Goal: Find specific page/section: Find specific page/section

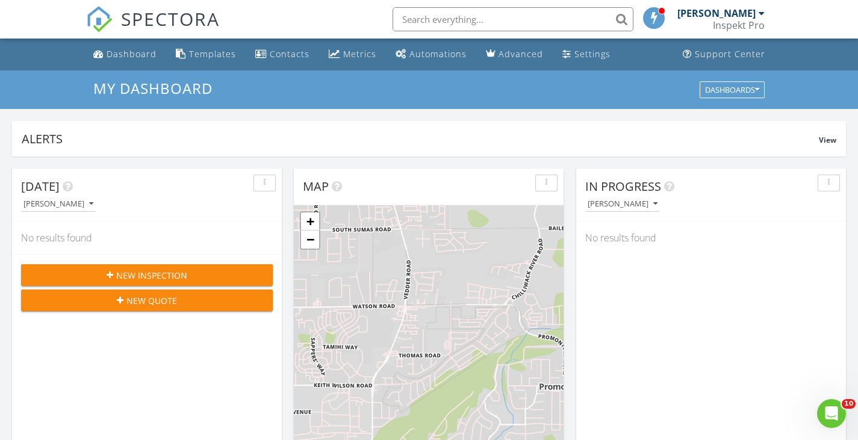
click at [481, 18] on input "text" at bounding box center [512, 19] width 241 height 24
type input "m"
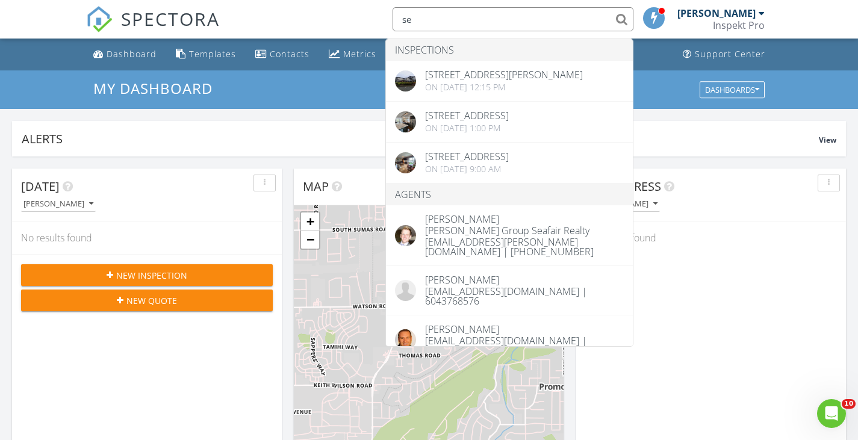
type input "s"
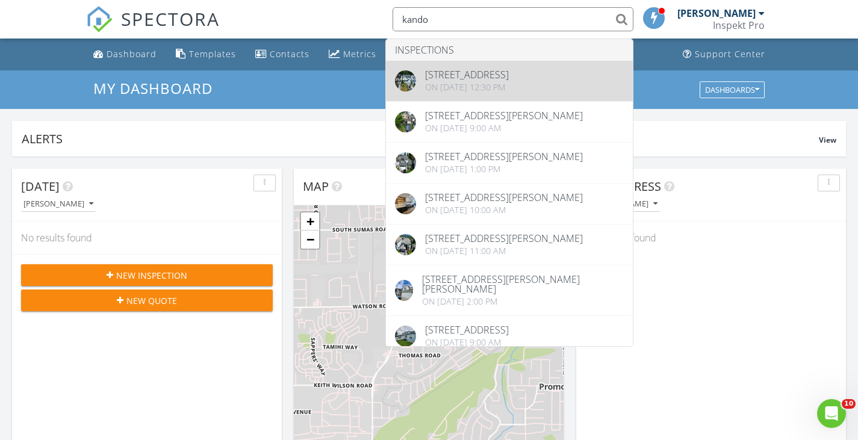
type input "kando"
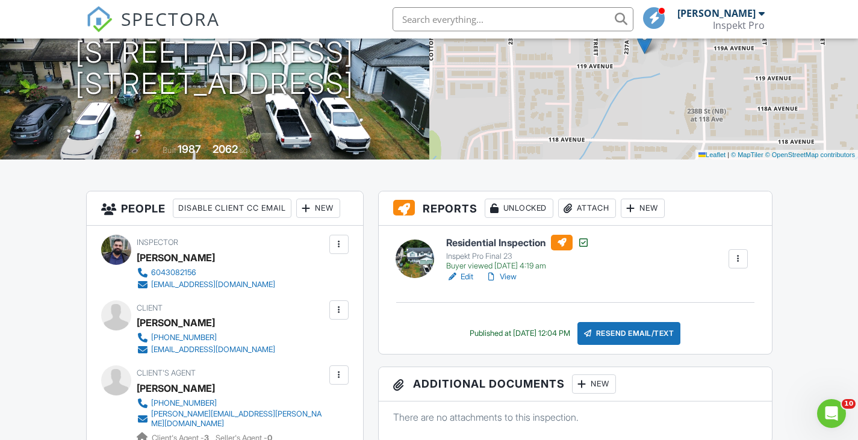
click at [505, 271] on link "View" at bounding box center [500, 277] width 31 height 12
